Goal: Answer question/provide support

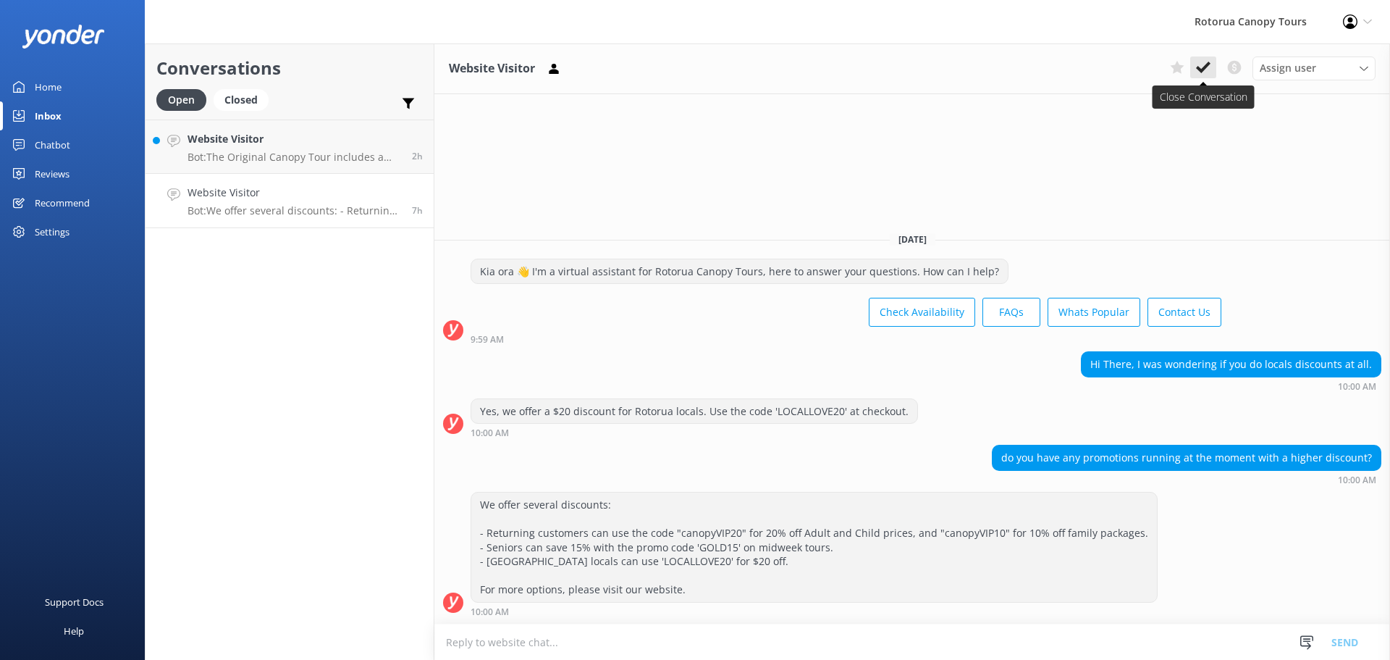
click at [1203, 63] on icon at bounding box center [1203, 67] width 14 height 14
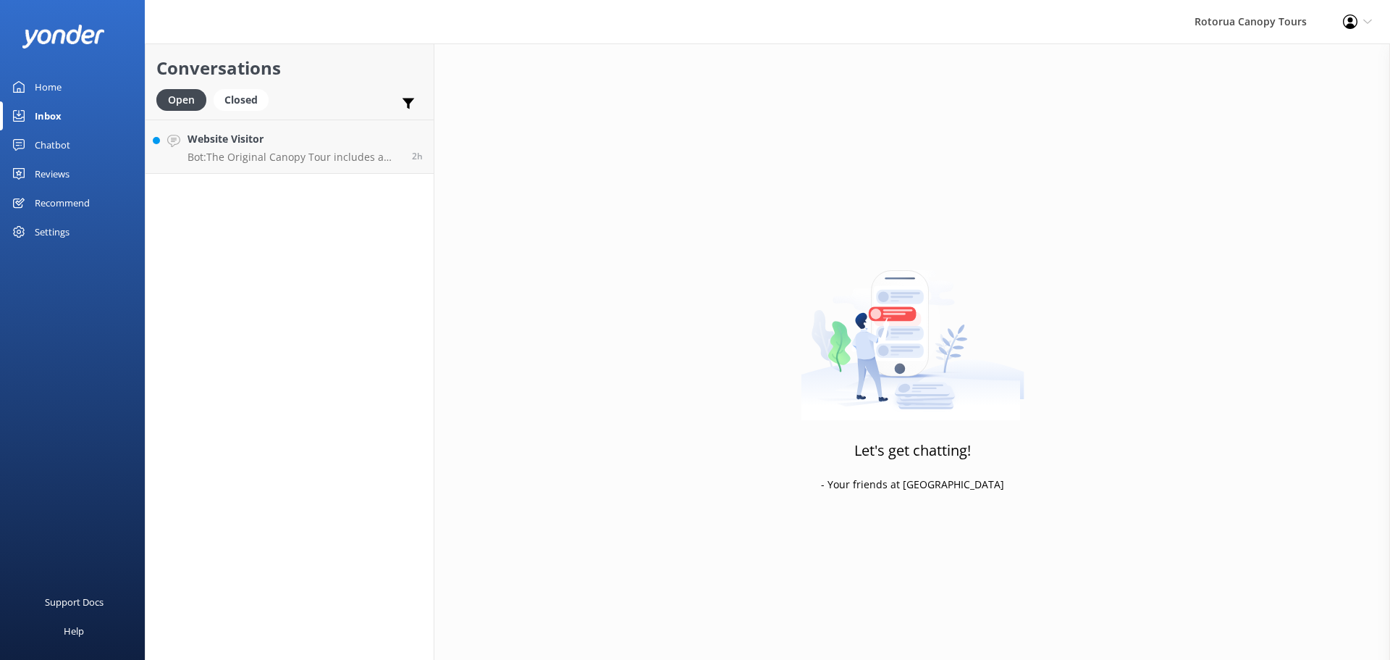
click at [296, 190] on div "Conversations Open Closed Important Converted Assigned to me Unassigned Website…" at bounding box center [290, 351] width 290 height 616
click at [300, 156] on p "Bot: The Original Canopy Tour includes a mixture of ziplines and walking. If yo…" at bounding box center [295, 157] width 214 height 13
